Goal: Browse casually: Explore the website without a specific task or goal

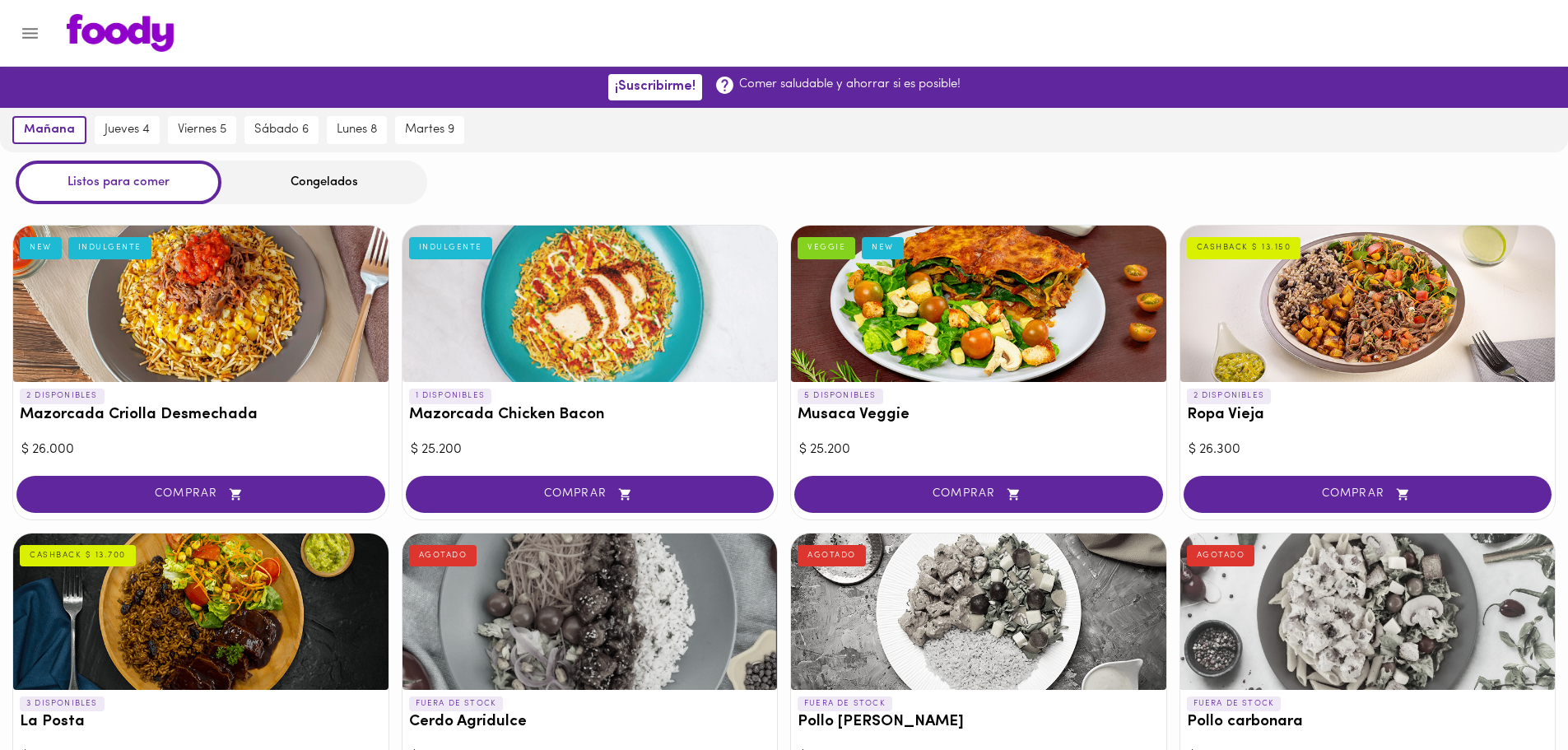
click at [593, 135] on div "[DATE] [DATE] 4 [DATE] 5 [DATE] 6 [DATE] 8 [DATE] 9" at bounding box center [784, 130] width 1568 height 44
click at [657, 189] on div "Listos para comer Congelados" at bounding box center [784, 183] width 1568 height 44
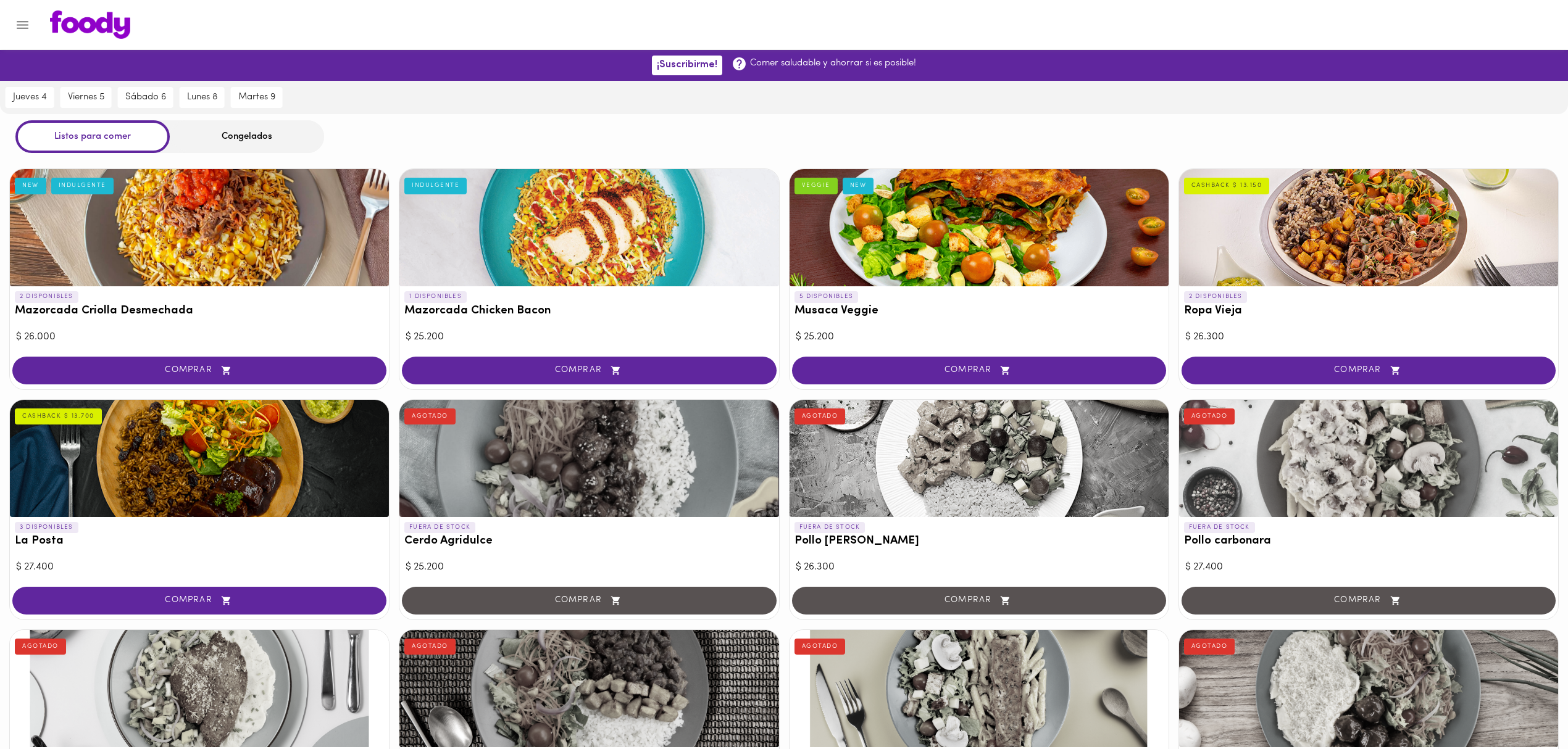
click at [308, 149] on div "Congelados" at bounding box center [247, 137] width 155 height 33
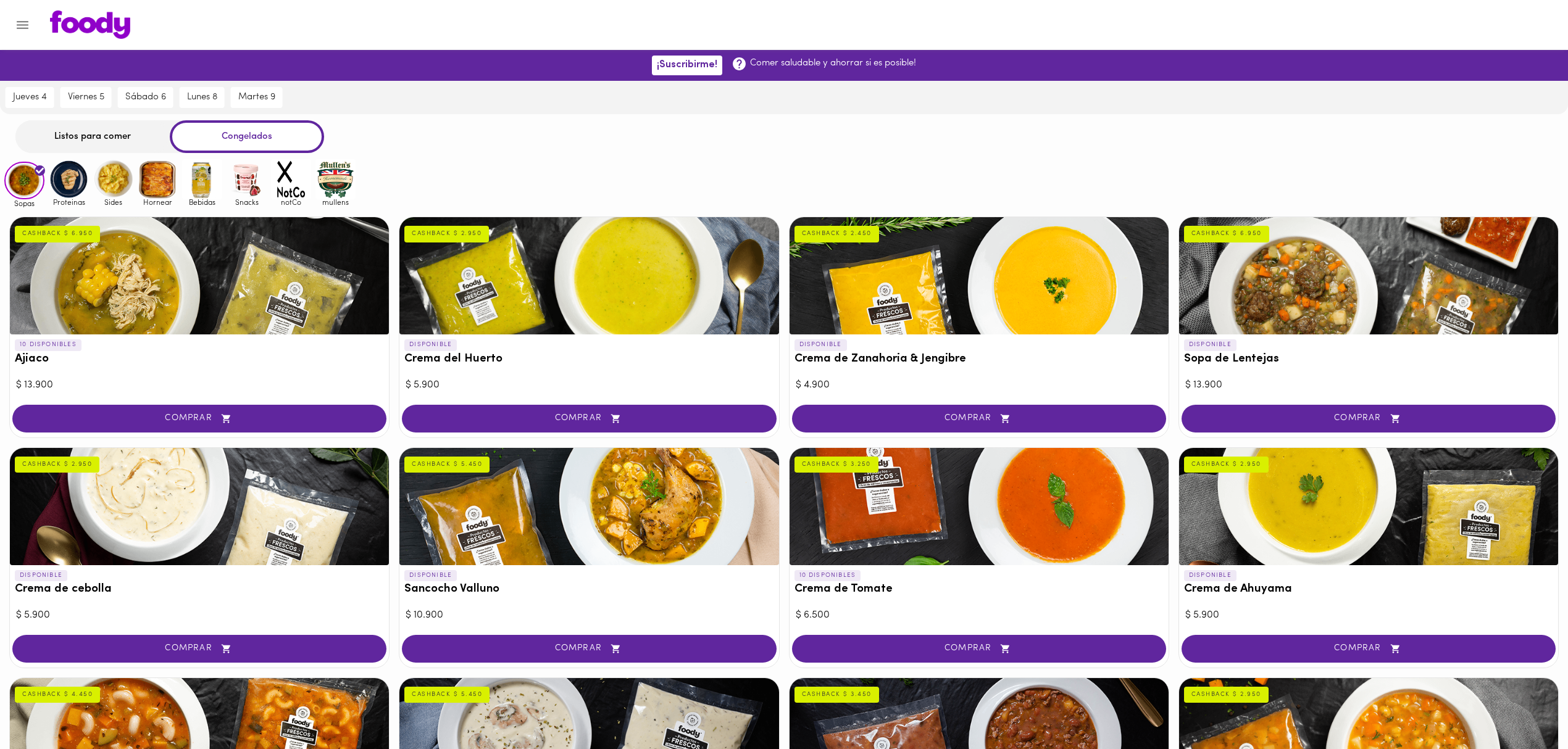
click at [261, 141] on div "Congelados" at bounding box center [247, 137] width 155 height 33
click at [69, 181] on img at bounding box center [69, 180] width 40 height 40
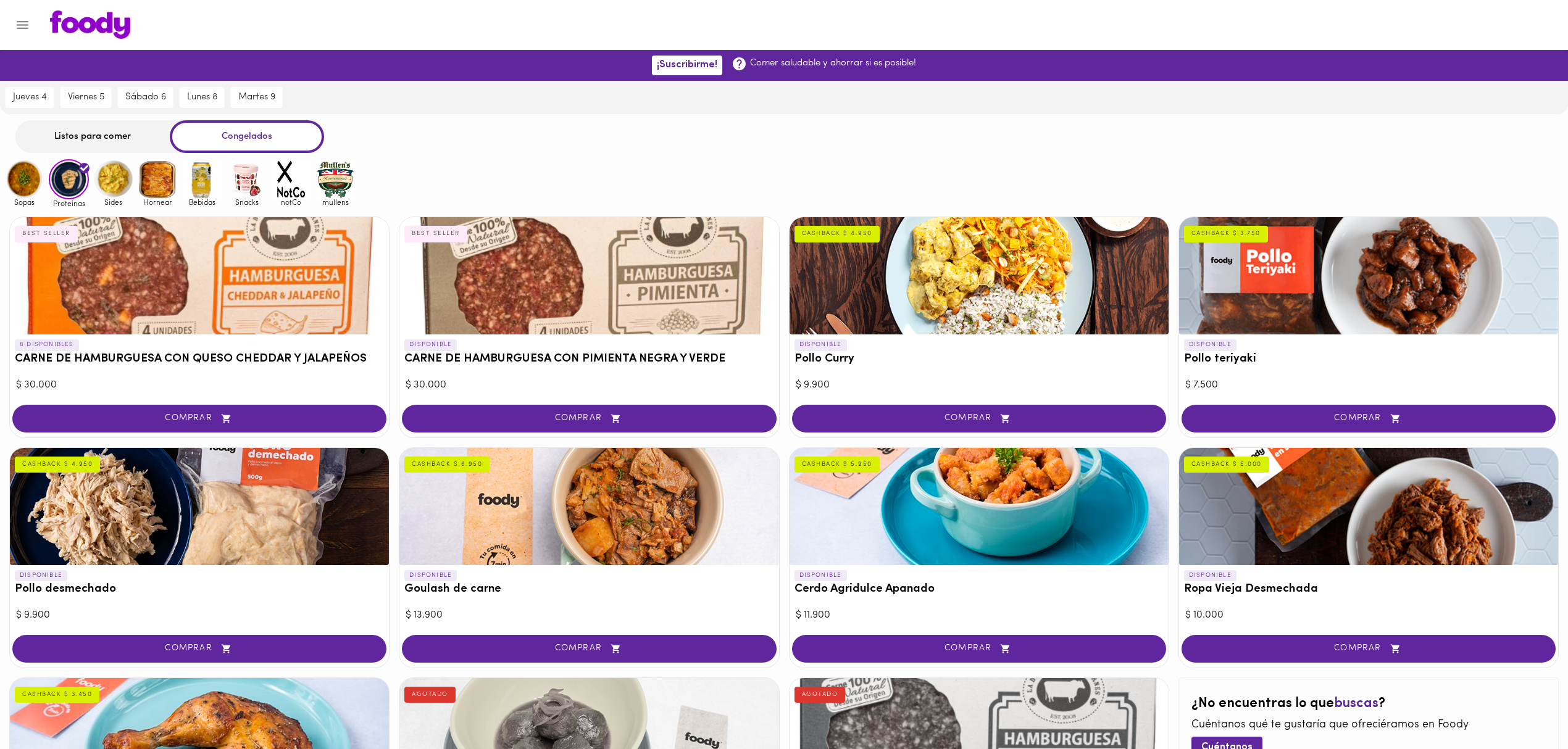
click at [116, 176] on img at bounding box center [113, 180] width 40 height 40
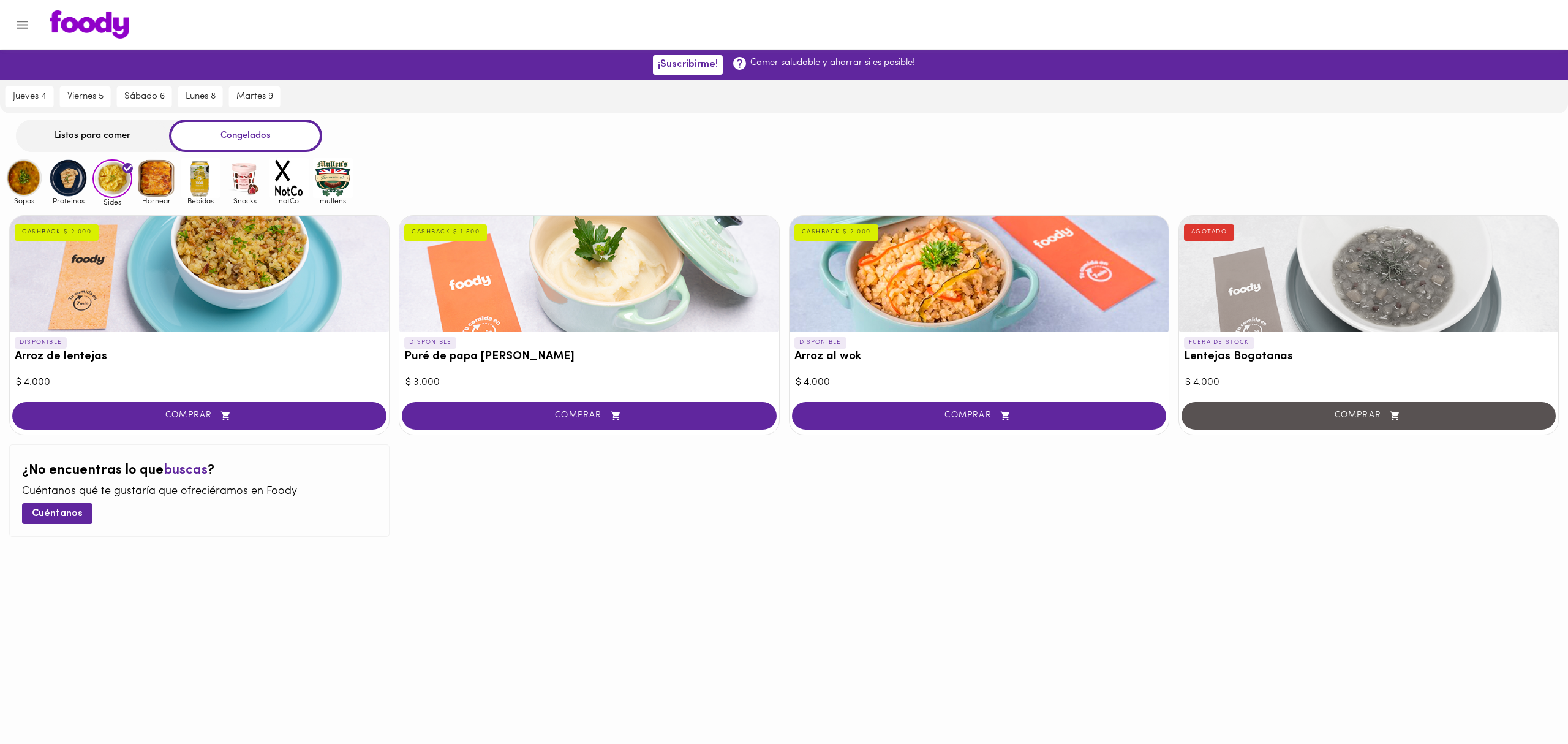
click at [161, 190] on img at bounding box center [156, 178] width 40 height 40
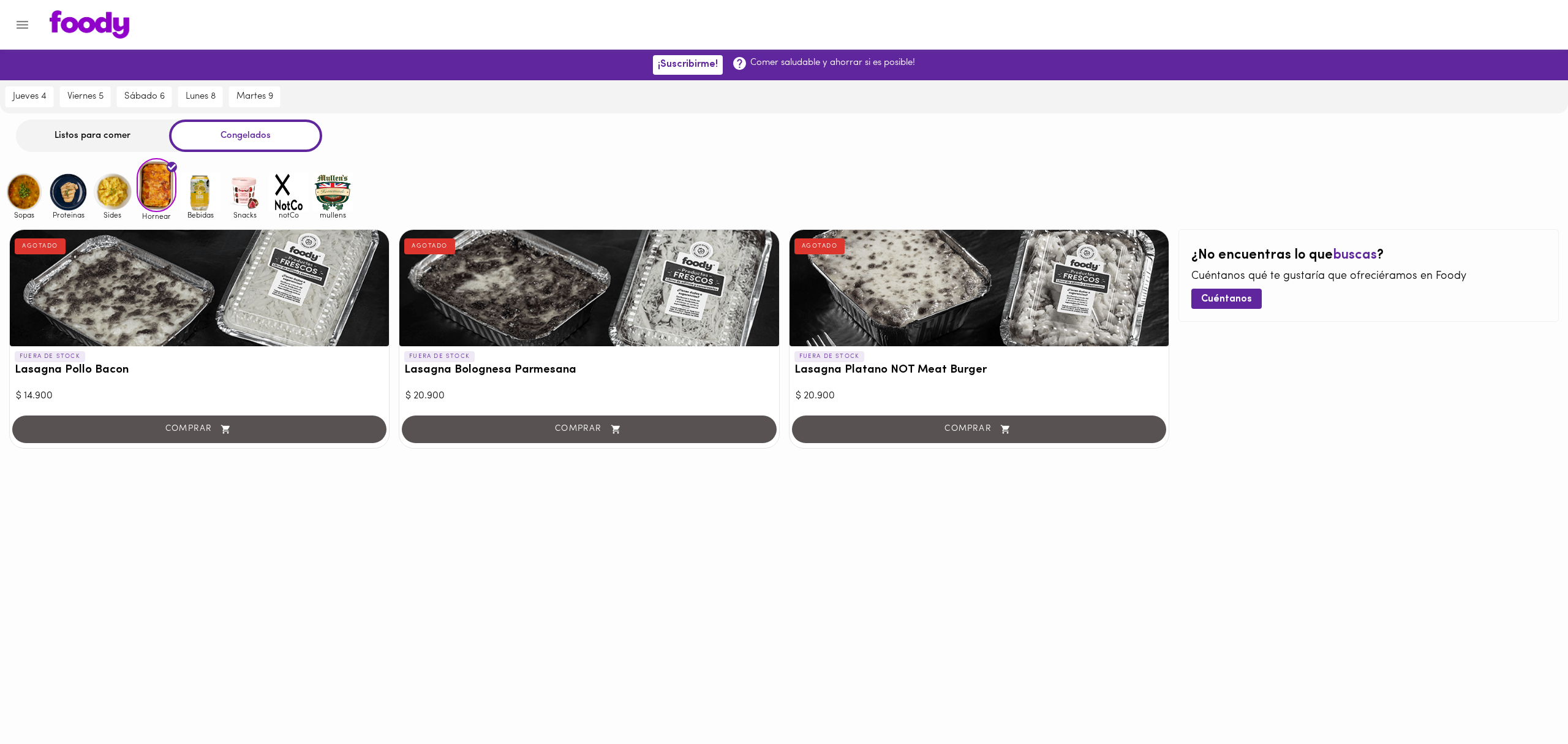
click at [209, 195] on img at bounding box center [201, 192] width 40 height 40
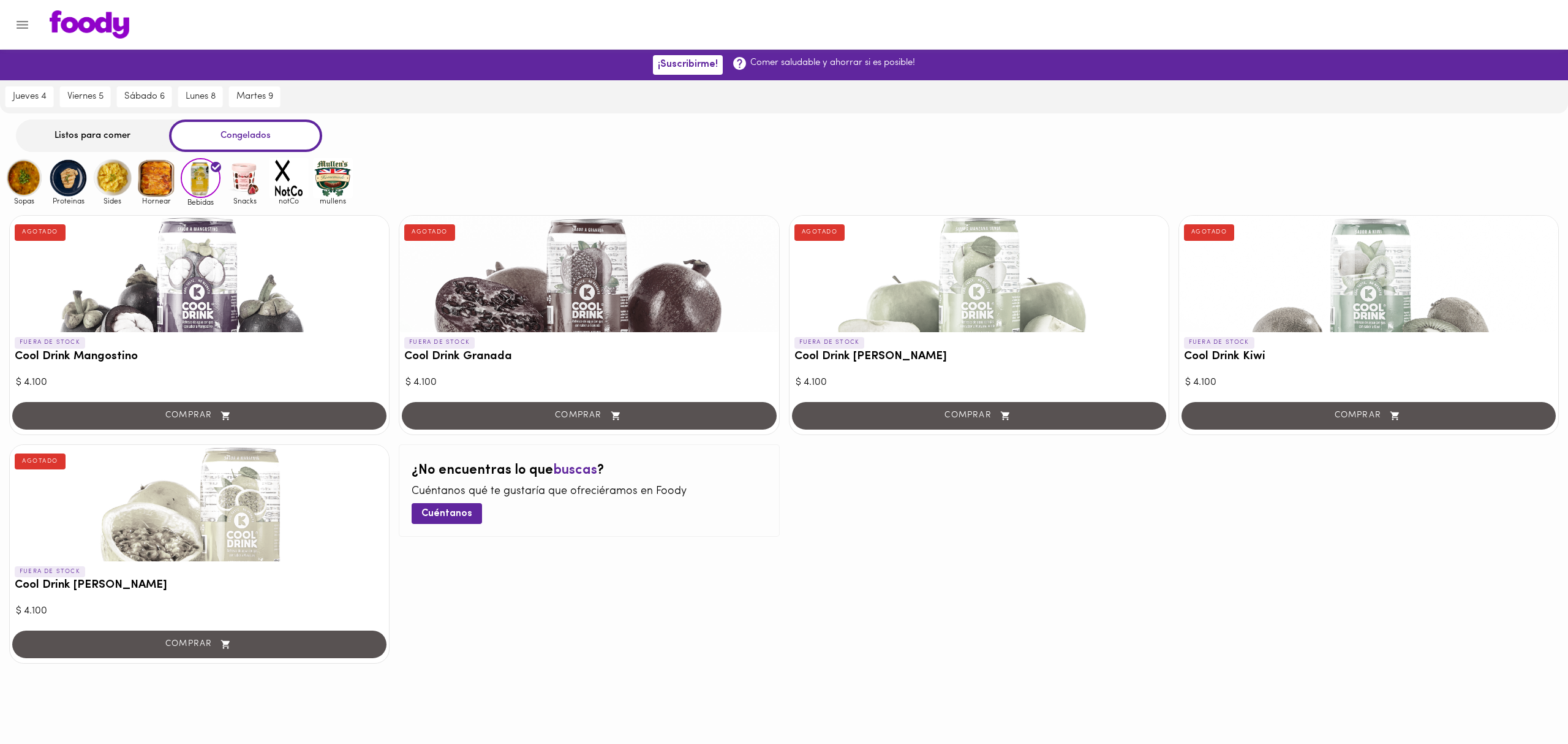
click at [241, 193] on img at bounding box center [245, 178] width 40 height 40
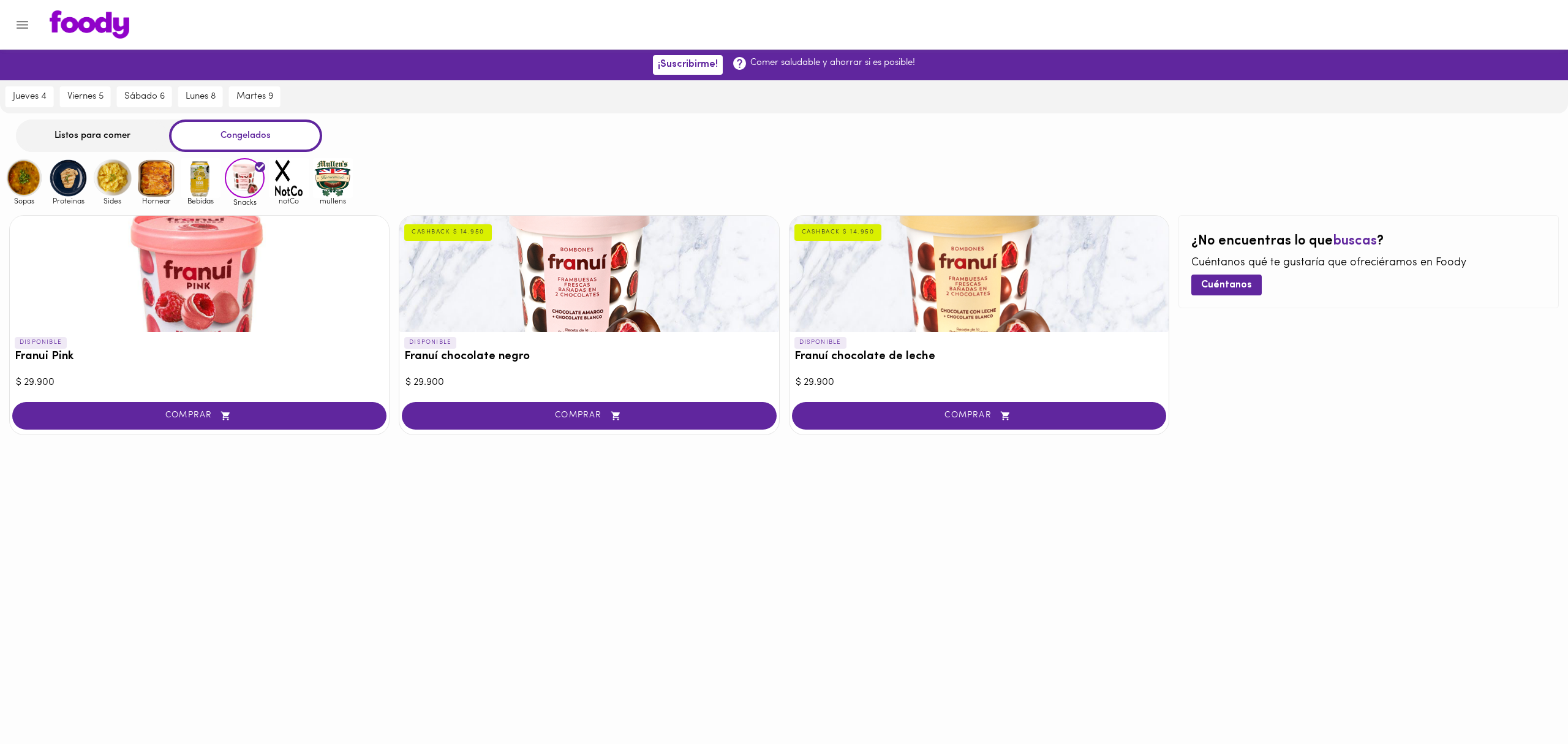
click at [287, 177] on img at bounding box center [289, 178] width 40 height 40
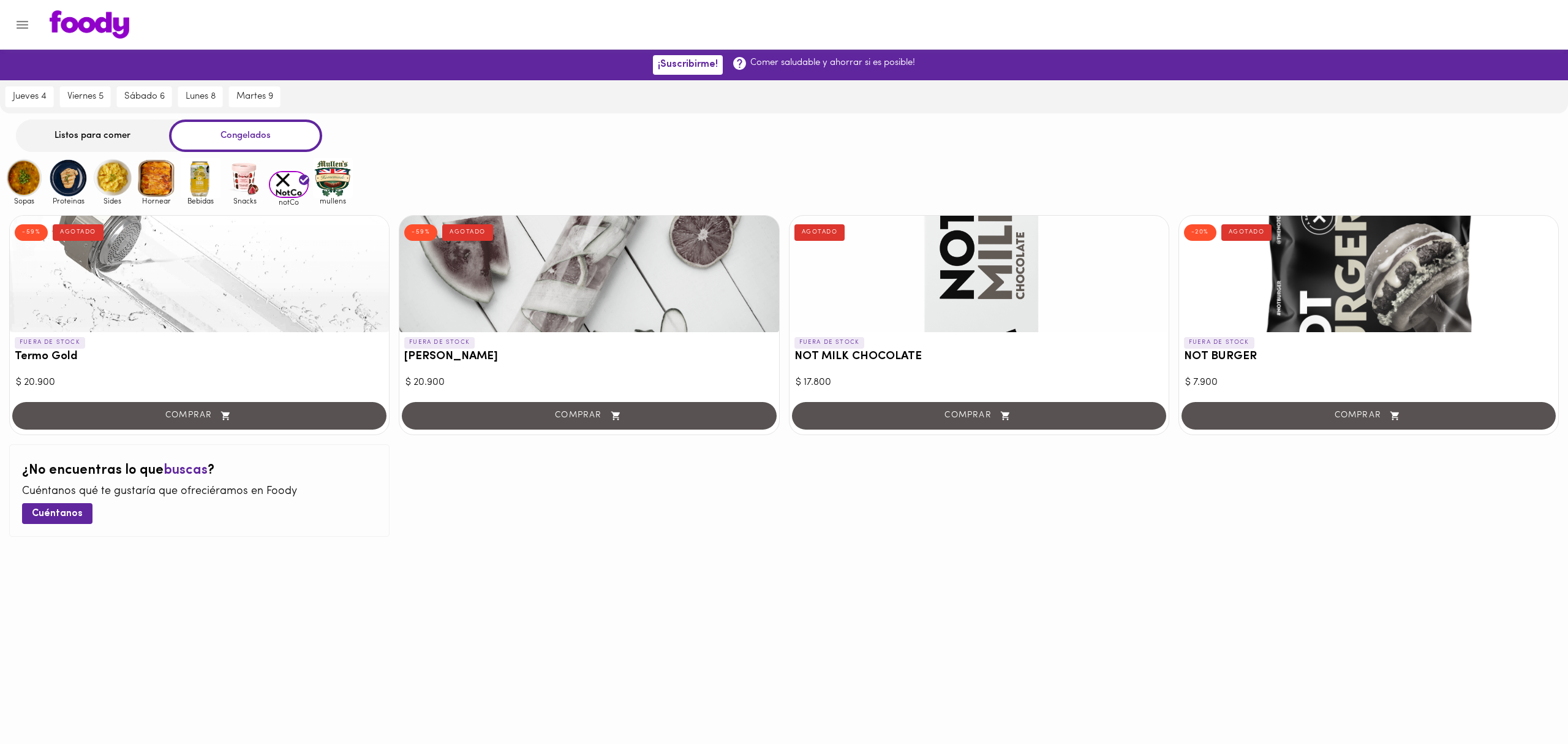
click at [30, 185] on img at bounding box center [24, 178] width 40 height 40
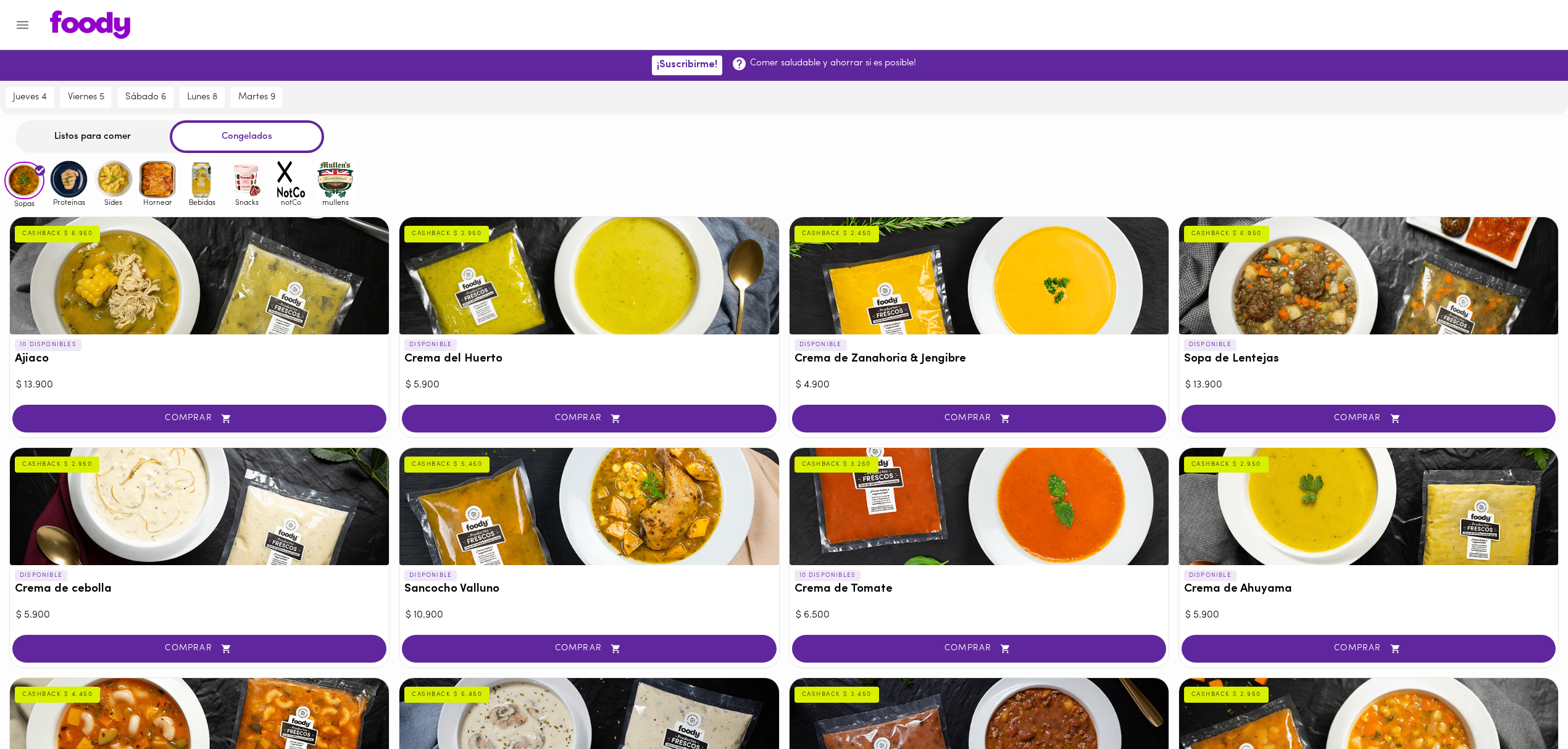
click at [35, 181] on img at bounding box center [24, 180] width 40 height 38
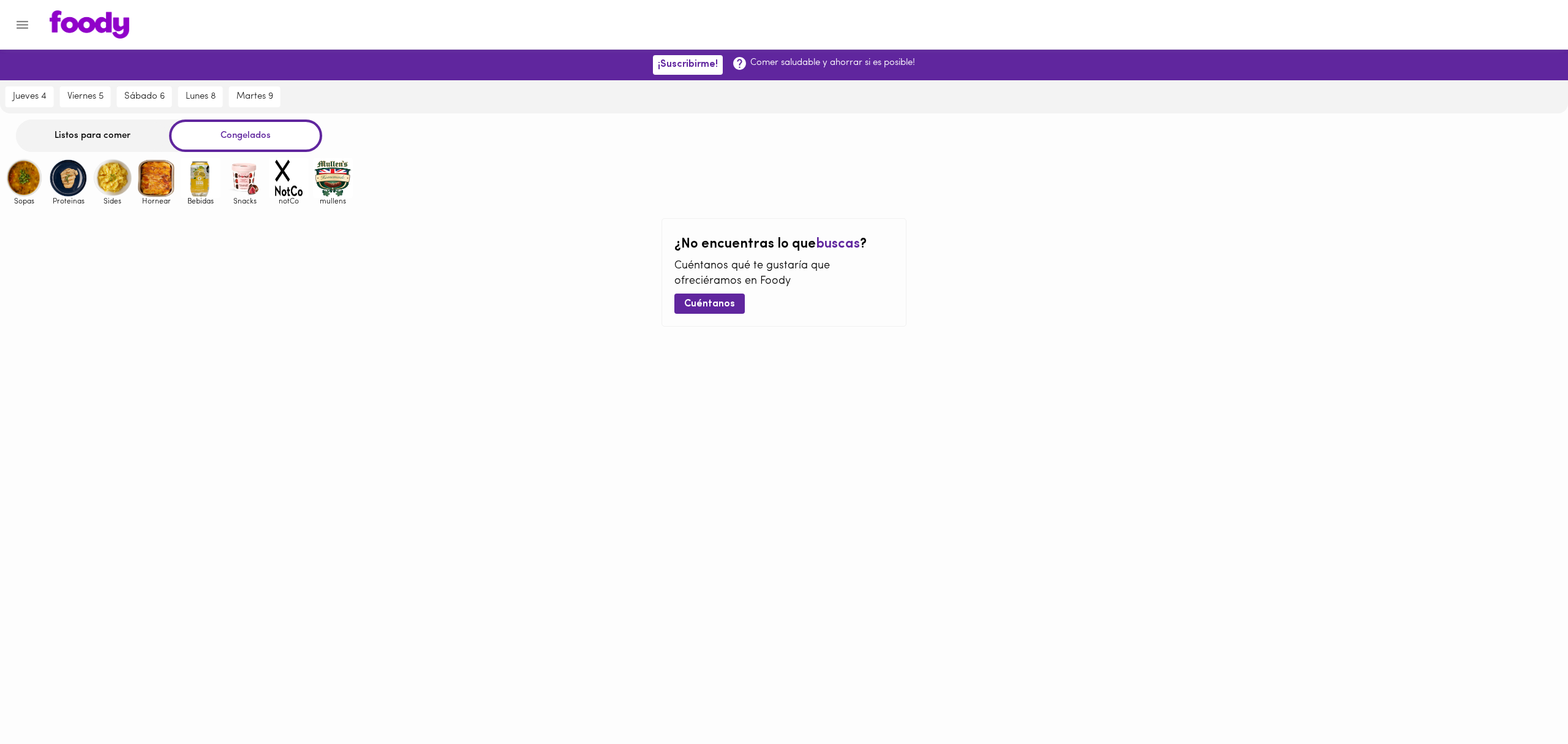
click at [30, 185] on img at bounding box center [24, 178] width 40 height 40
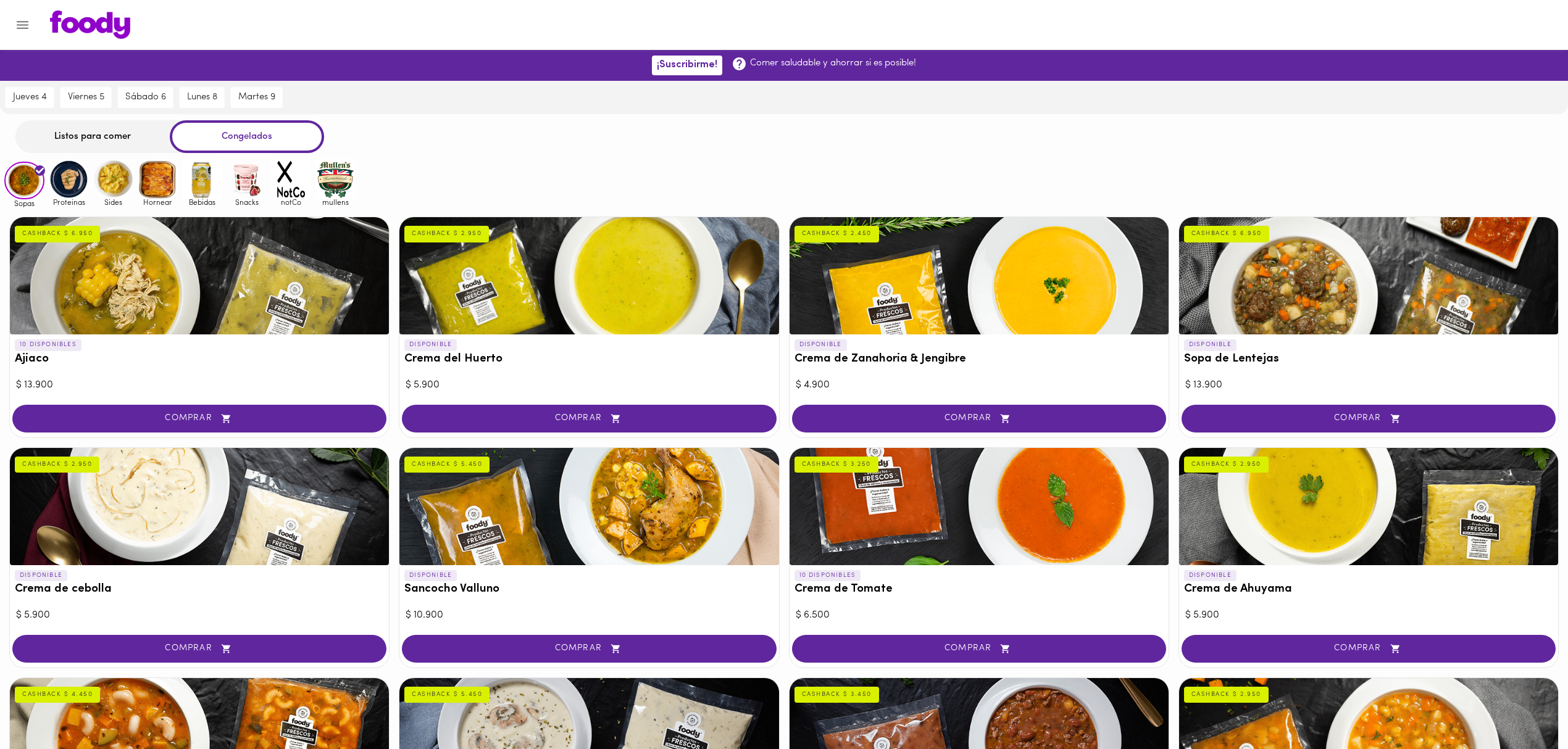
click at [141, 137] on div "Listos para comer" at bounding box center [93, 137] width 155 height 33
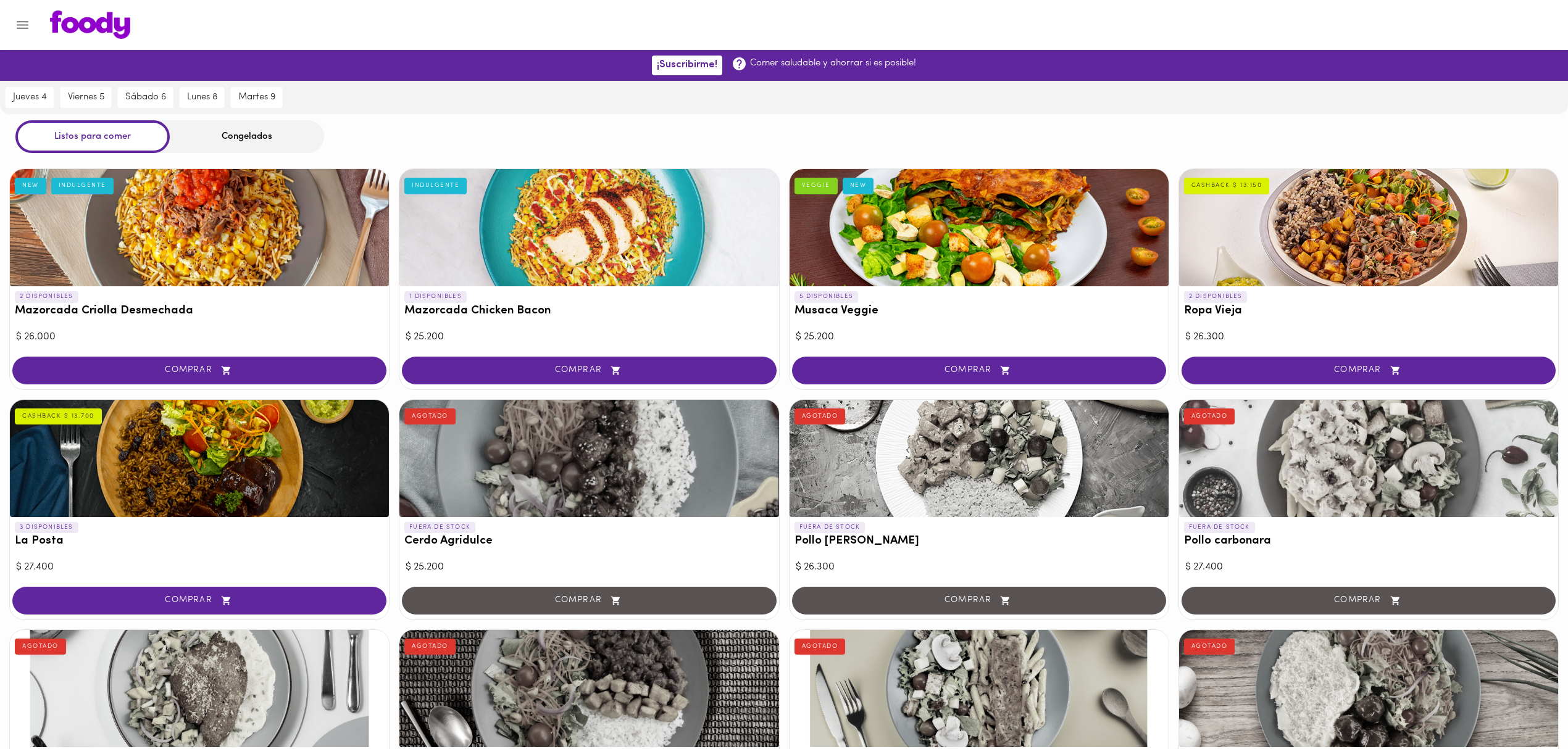
click at [211, 139] on div "Congelados" at bounding box center [247, 137] width 155 height 33
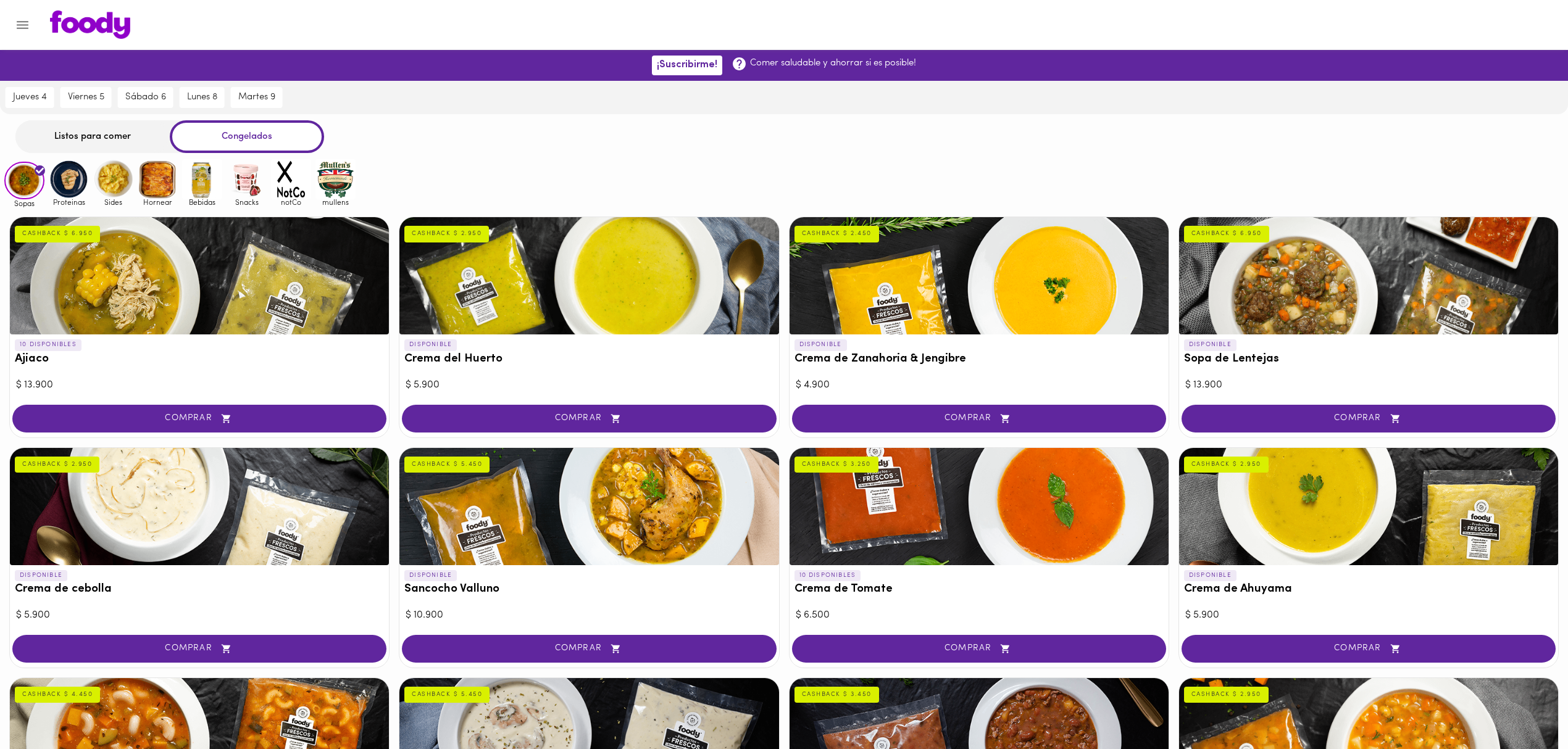
click at [455, 128] on div "Listos para comer Congelados" at bounding box center [784, 137] width 1568 height 33
click at [91, 136] on div "Listos para comer" at bounding box center [93, 137] width 155 height 33
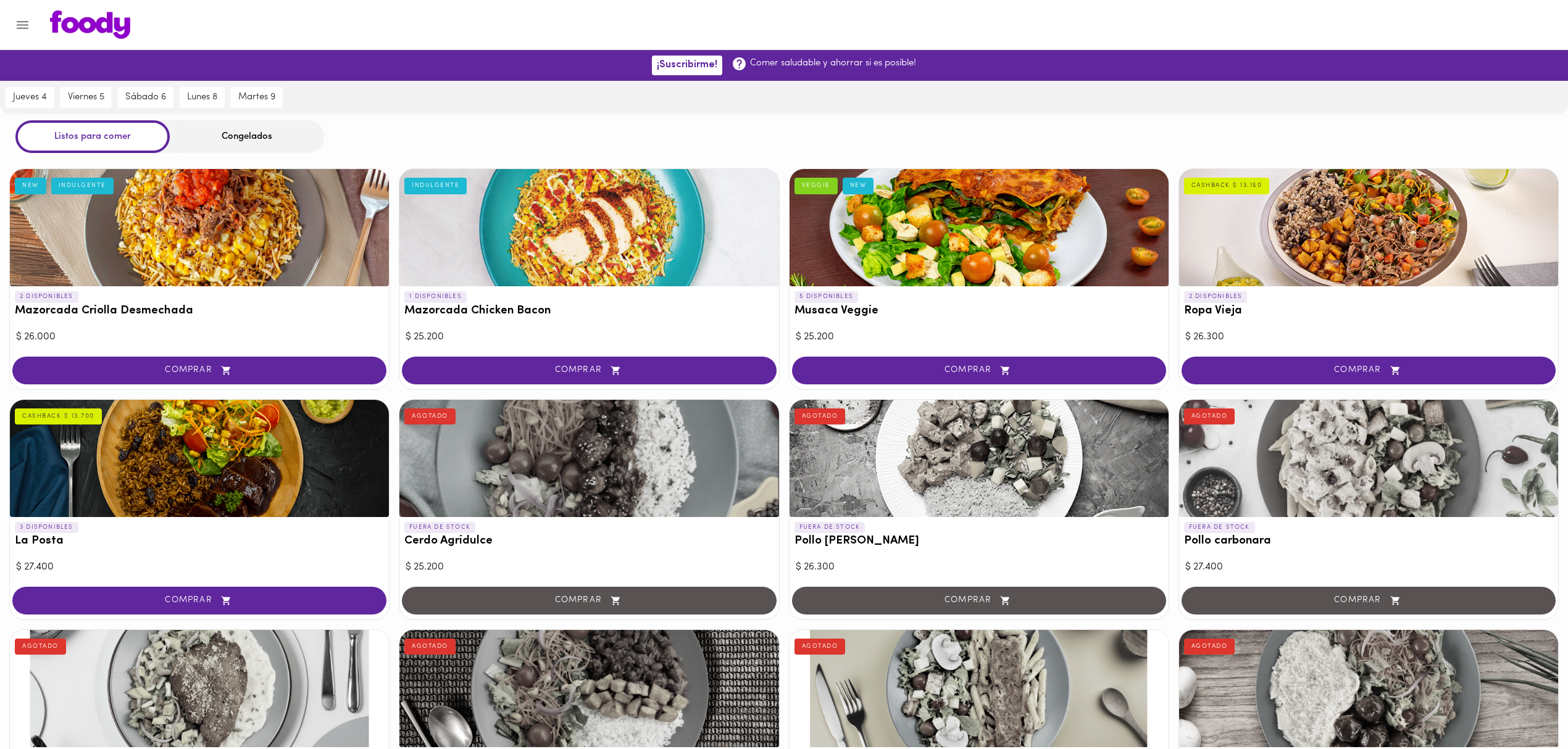
click at [275, 143] on div "Congelados" at bounding box center [247, 137] width 155 height 33
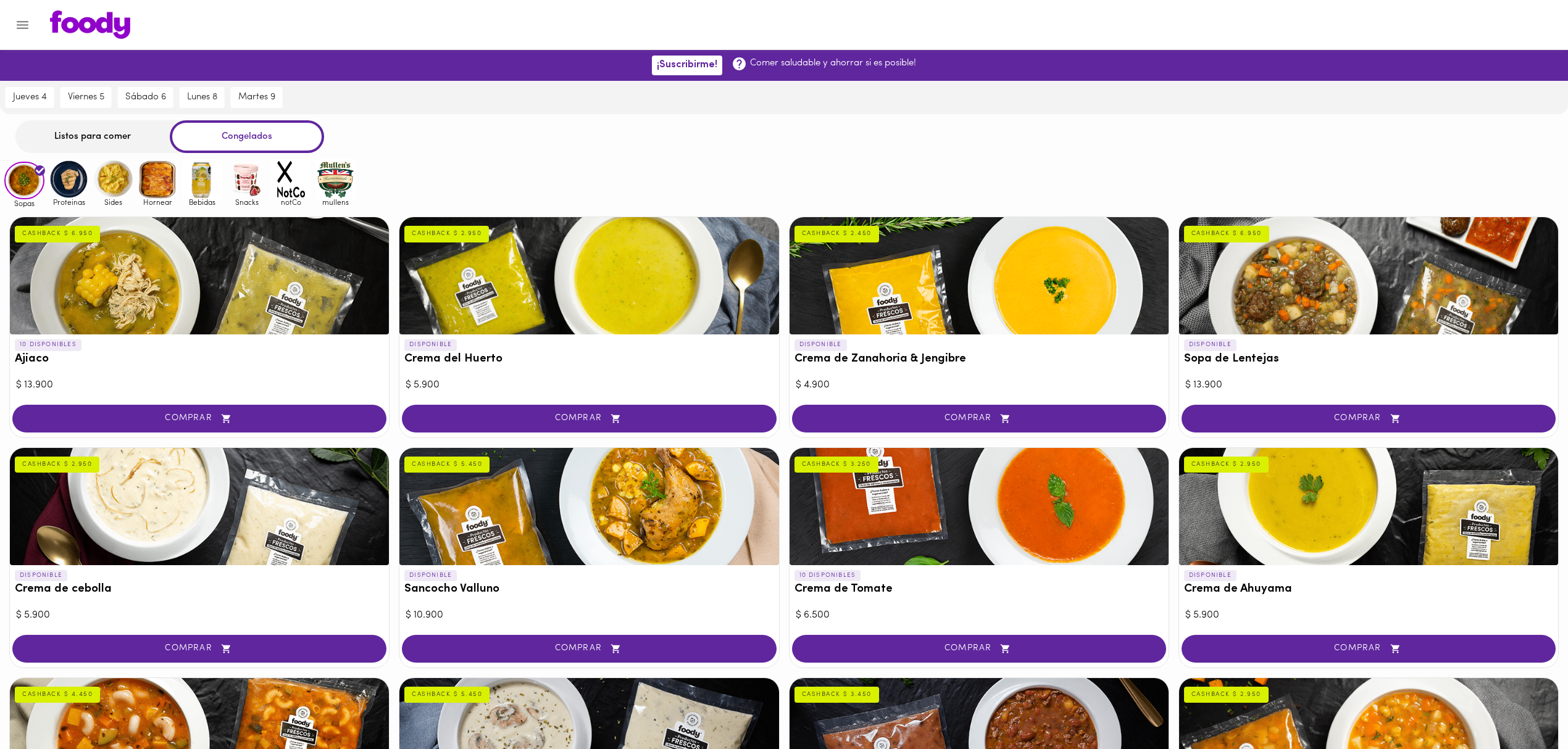
click at [428, 134] on div "Listos para comer Congelados" at bounding box center [784, 137] width 1568 height 33
click at [70, 131] on div "Listos para comer" at bounding box center [93, 137] width 155 height 33
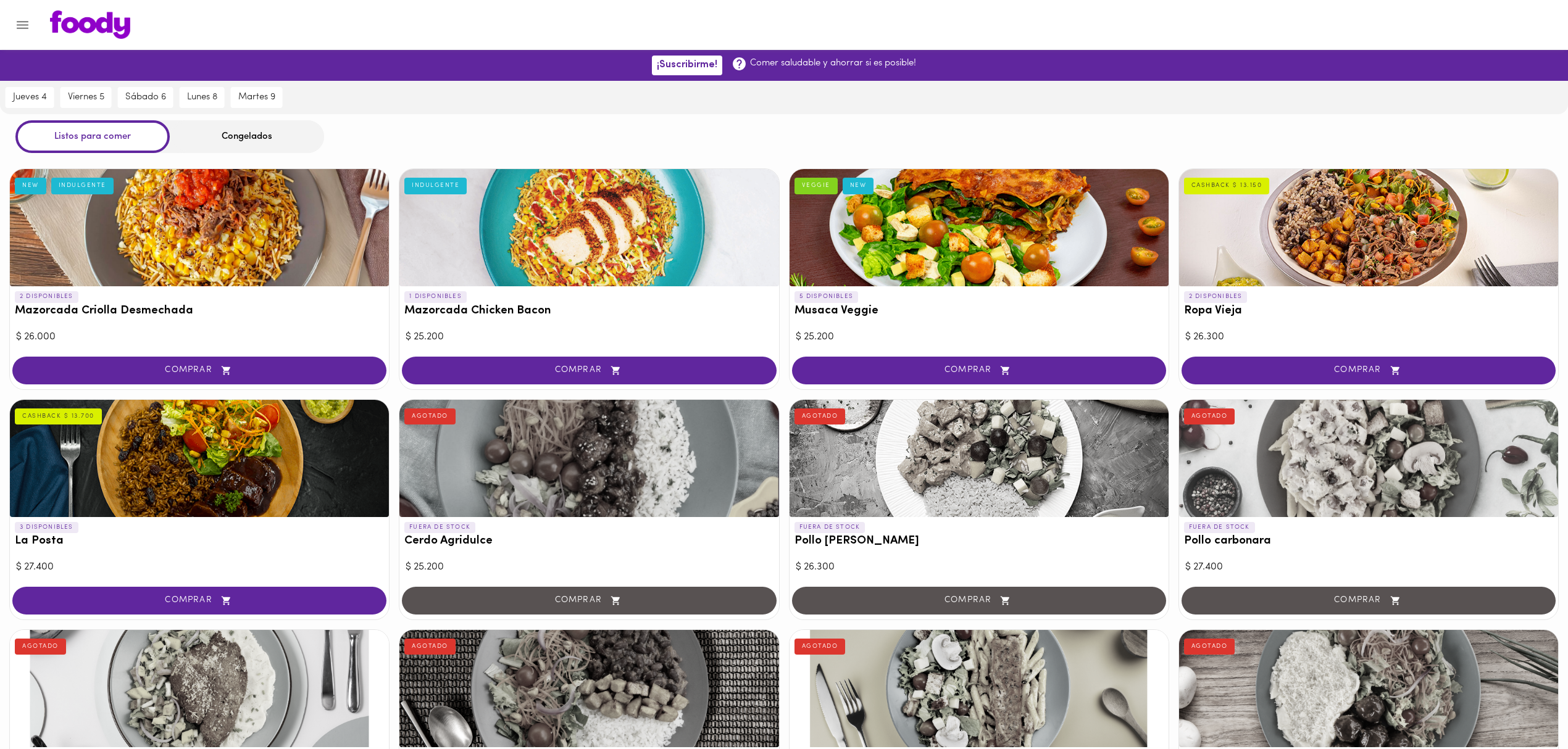
click at [436, 136] on div "Listos para comer Congelados" at bounding box center [784, 137] width 1568 height 33
click at [221, 134] on div "Congelados" at bounding box center [247, 137] width 155 height 33
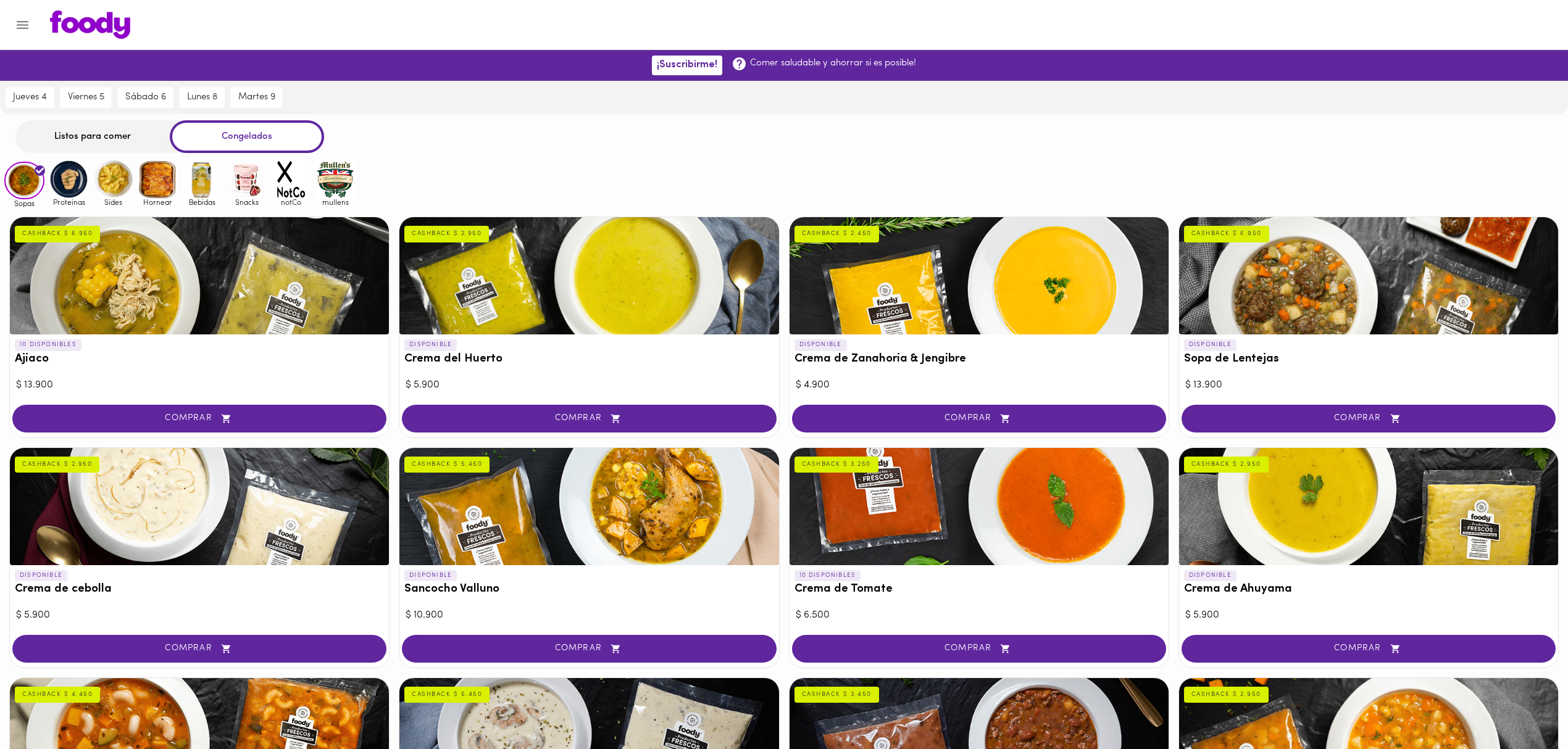
click at [117, 137] on div "Listos para comer" at bounding box center [93, 137] width 155 height 33
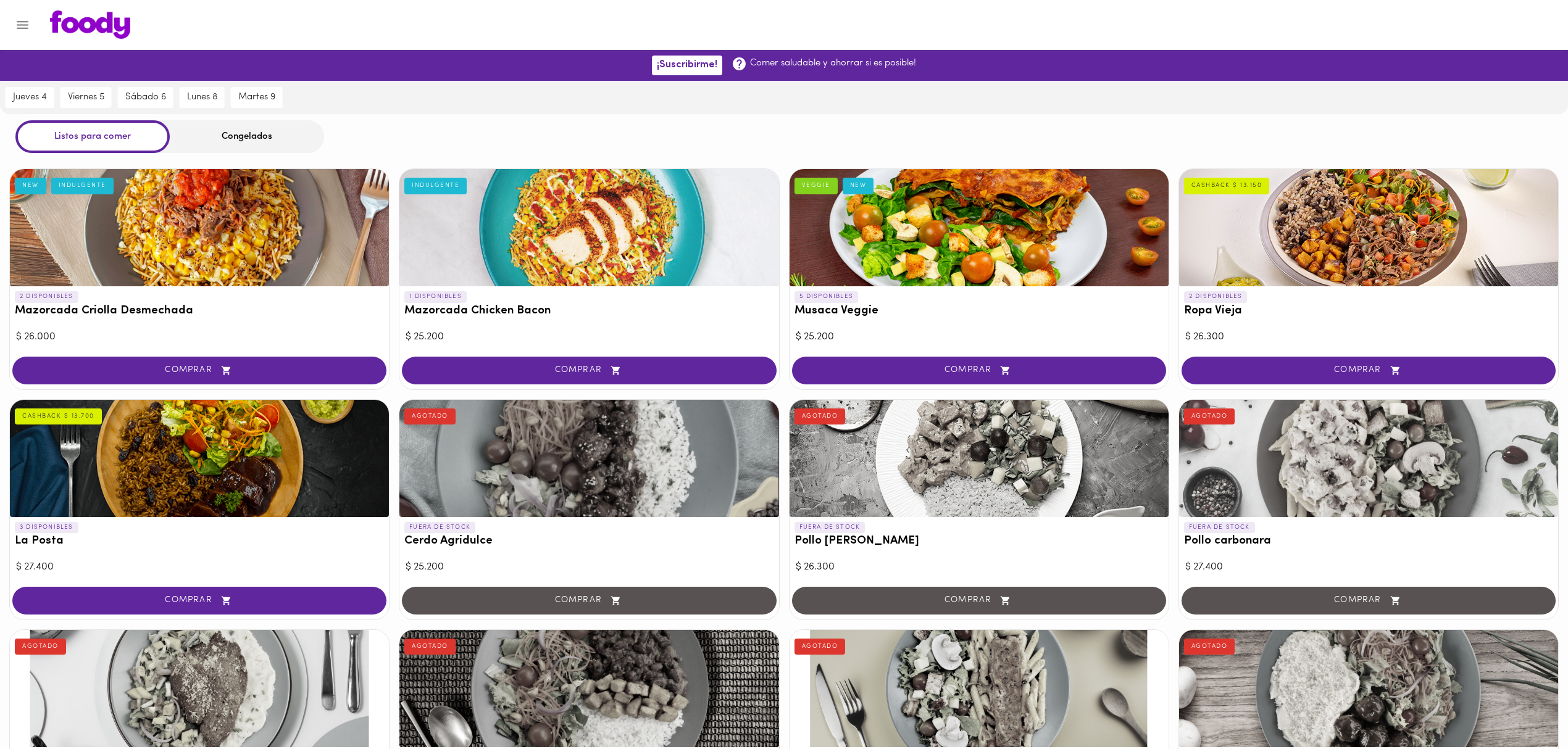
click at [380, 141] on div "Listos para comer Congelados" at bounding box center [784, 137] width 1568 height 33
